Goal: Task Accomplishment & Management: Manage account settings

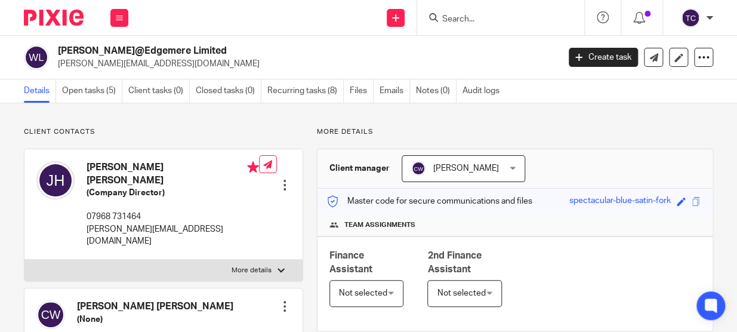
click at [32, 19] on img at bounding box center [54, 18] width 60 height 16
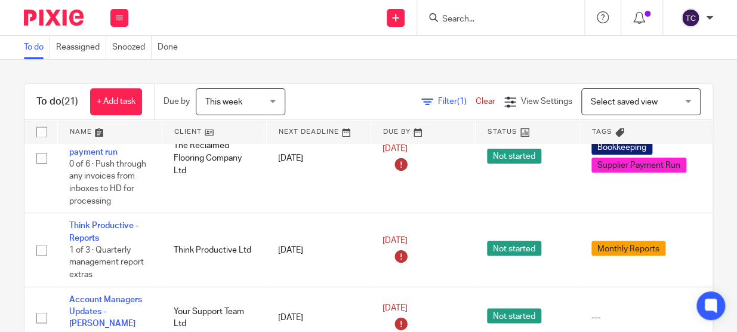
scroll to position [813, 0]
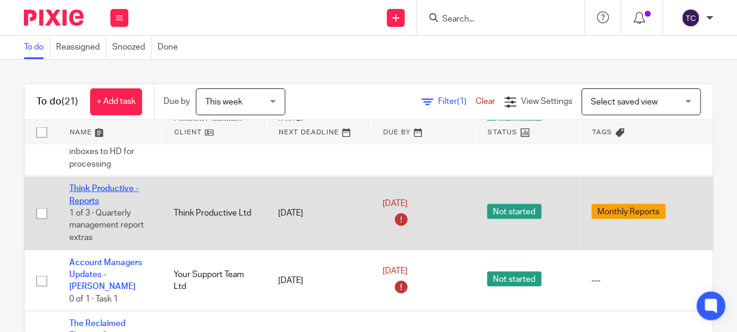
drag, startPoint x: 42, startPoint y: 212, endPoint x: 91, endPoint y: 188, distance: 54.2
click at [42, 212] on input "checkbox" at bounding box center [41, 213] width 23 height 23
checkbox input "true"
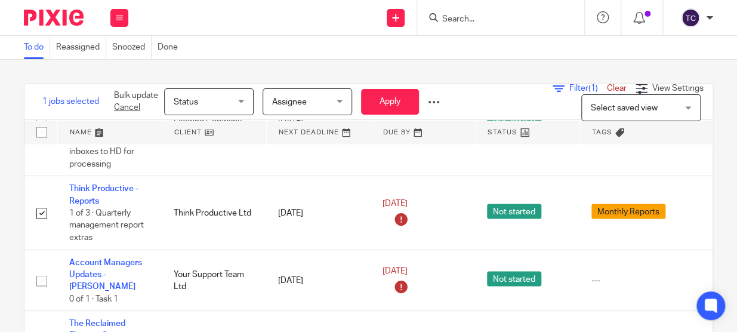
click at [246, 106] on div "Status Status" at bounding box center [208, 101] width 89 height 27
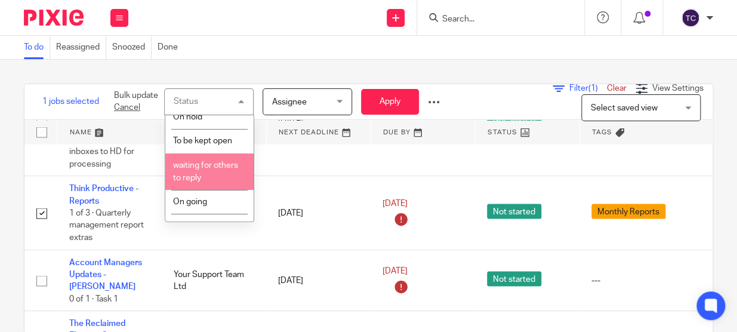
scroll to position [98, 0]
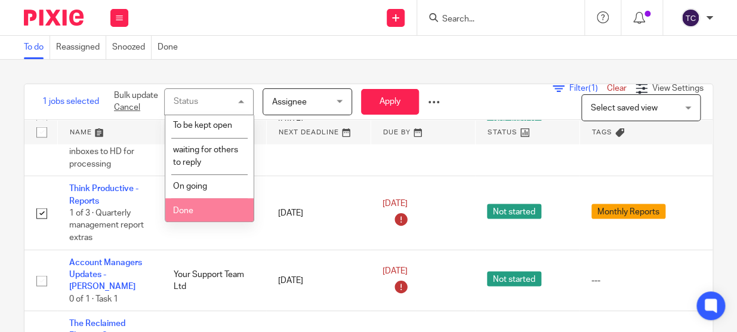
click at [218, 206] on li "Done" at bounding box center [209, 210] width 88 height 24
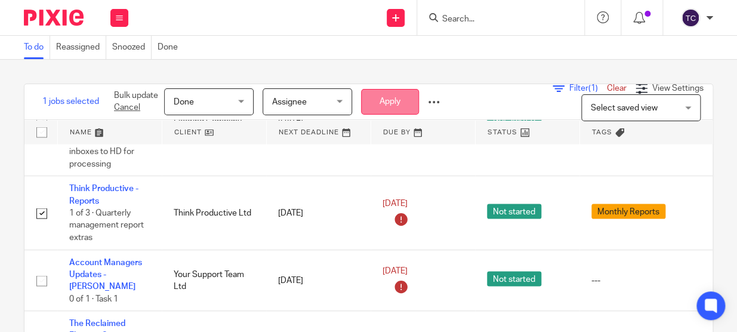
click at [398, 100] on button "Apply" at bounding box center [390, 102] width 58 height 26
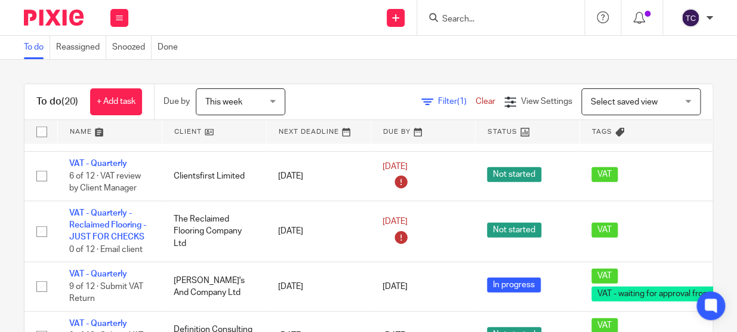
scroll to position [1183, 0]
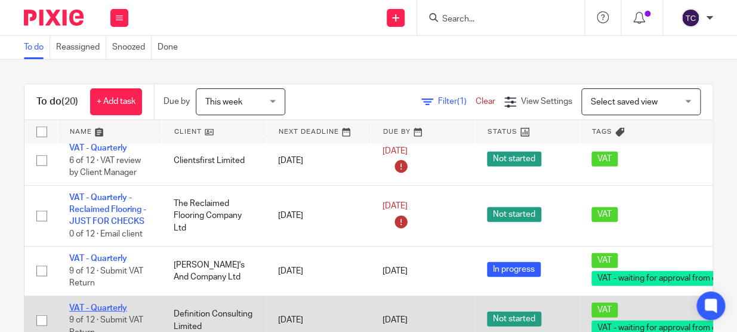
click at [103, 304] on link "VAT - Quarterly" at bounding box center [98, 308] width 58 height 8
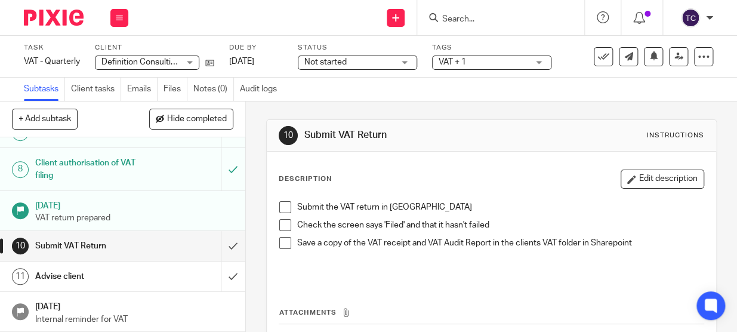
scroll to position [251, 0]
click at [219, 247] on input "submit" at bounding box center [122, 246] width 245 height 30
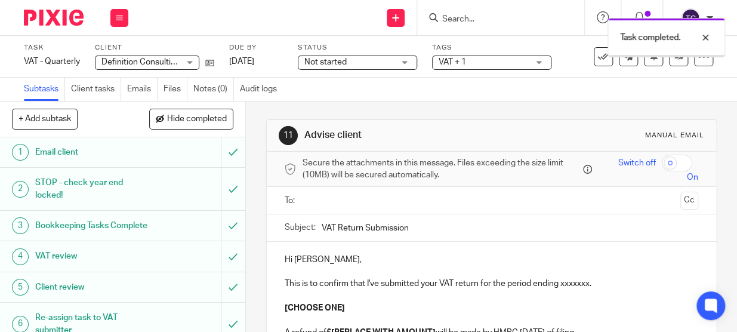
scroll to position [216, 0]
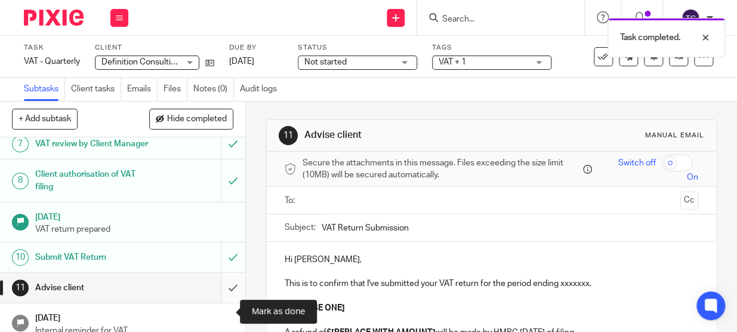
click at [224, 302] on input "submit" at bounding box center [122, 288] width 245 height 30
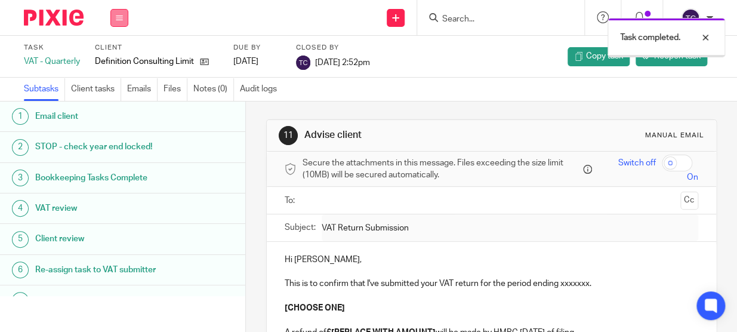
click at [121, 23] on button at bounding box center [119, 18] width 18 height 18
click at [53, 15] on img at bounding box center [54, 18] width 60 height 16
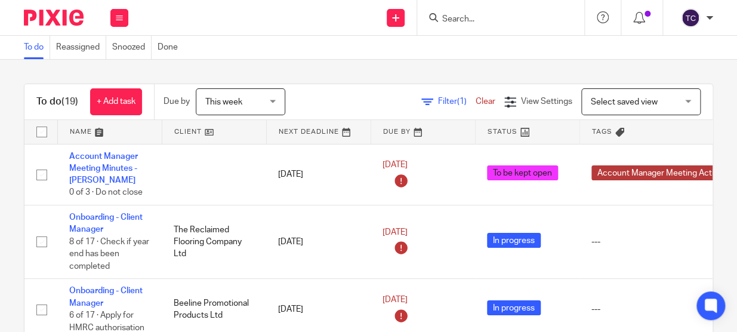
click at [277, 101] on div "This week This week" at bounding box center [240, 101] width 89 height 27
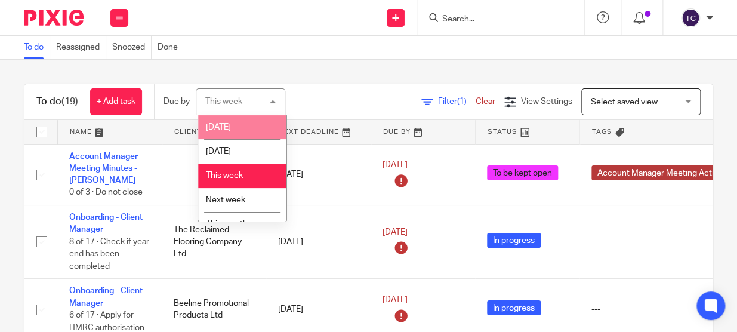
click at [243, 135] on li "[DATE]" at bounding box center [242, 127] width 88 height 24
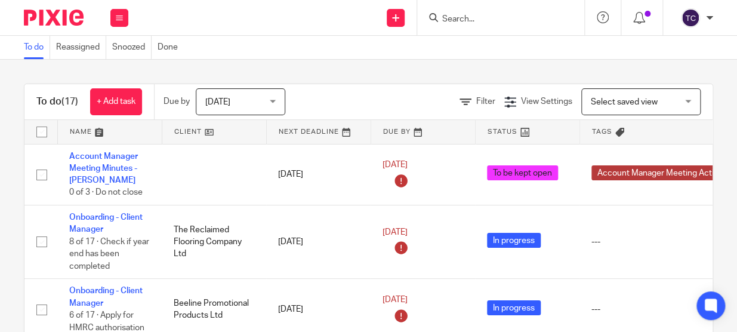
click at [96, 129] on link at bounding box center [110, 132] width 104 height 24
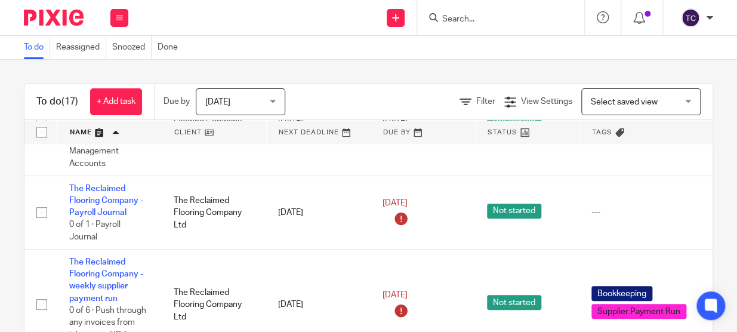
scroll to position [892, 0]
